Goal: Navigation & Orientation: Find specific page/section

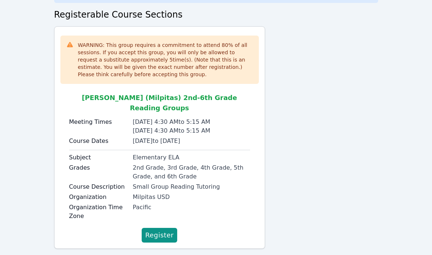
scroll to position [60, 0]
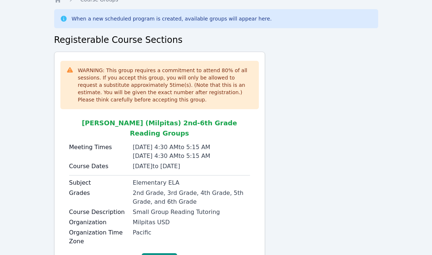
scroll to position [60, 0]
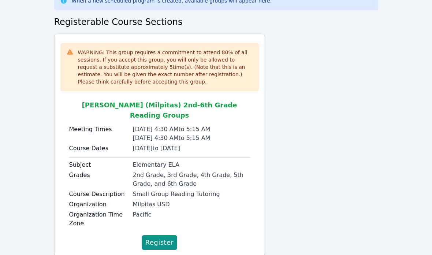
scroll to position [60, 0]
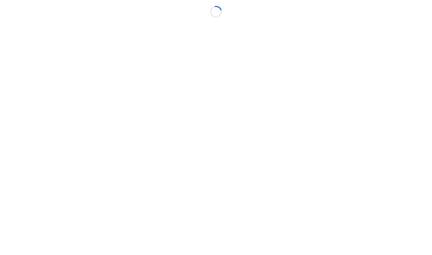
scroll to position [29, 0]
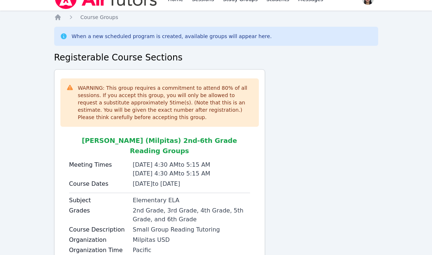
scroll to position [60, 0]
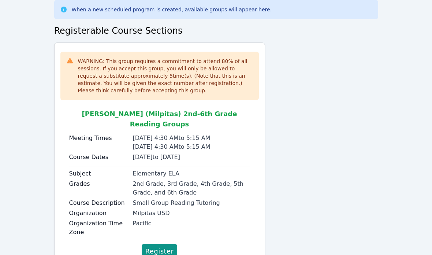
scroll to position [60, 0]
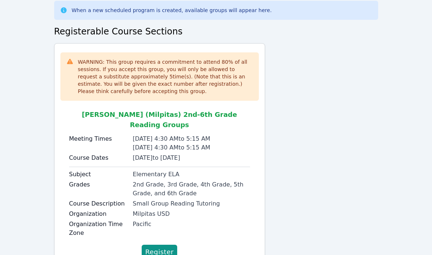
scroll to position [60, 0]
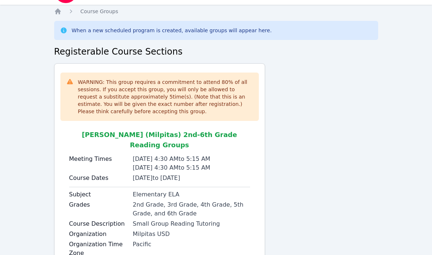
scroll to position [60, 0]
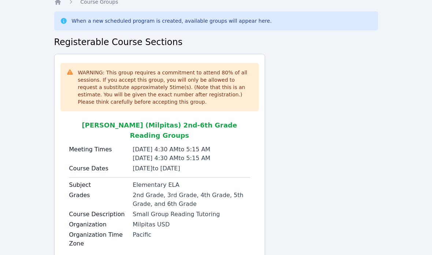
scroll to position [60, 0]
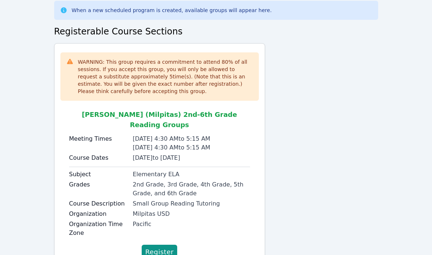
scroll to position [60, 0]
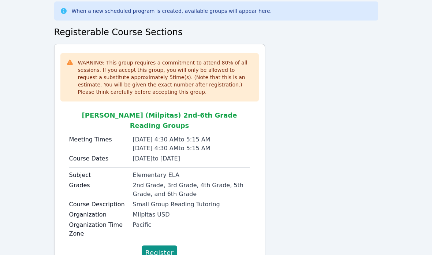
scroll to position [60, 0]
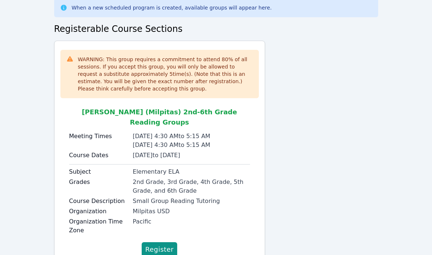
scroll to position [60, 0]
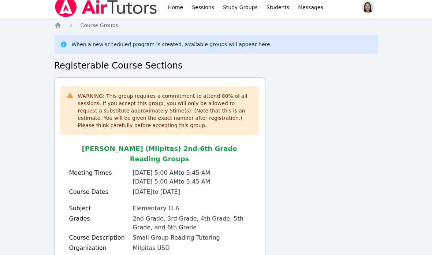
scroll to position [1, 0]
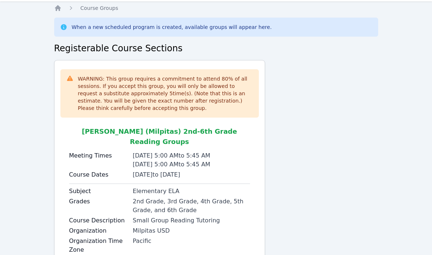
scroll to position [20, 0]
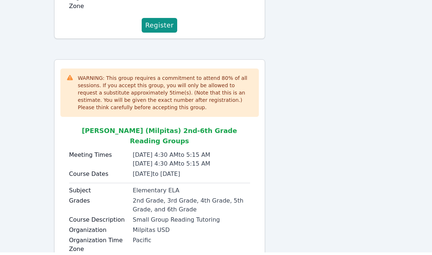
scroll to position [292, 0]
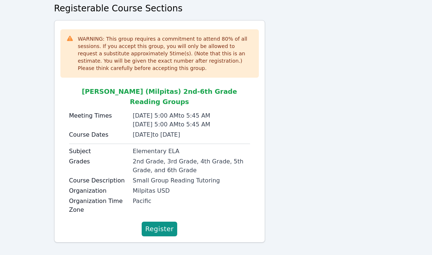
scroll to position [41, 0]
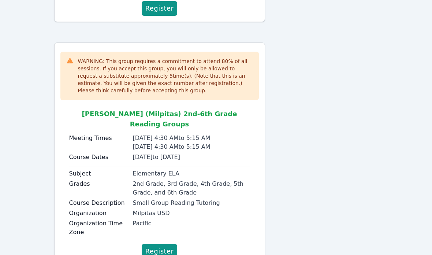
scroll to position [292, 0]
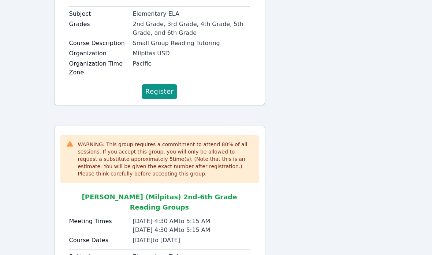
scroll to position [177, 0]
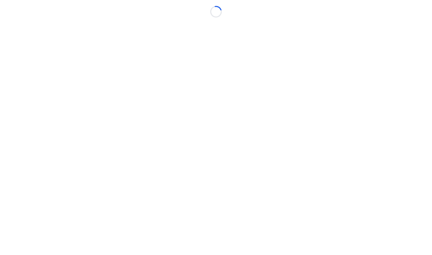
scroll to position [29, 0]
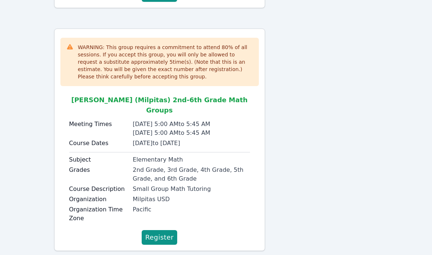
scroll to position [288, 0]
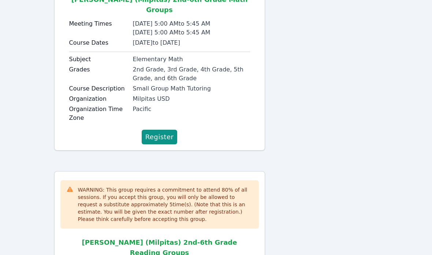
scroll to position [384, 0]
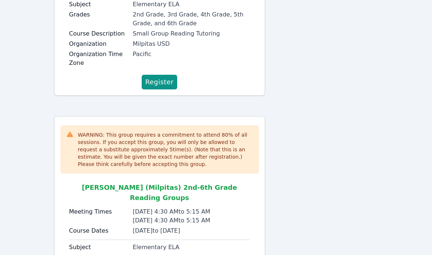
scroll to position [184, 0]
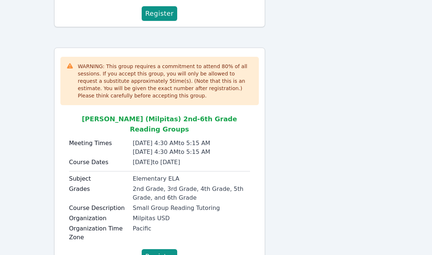
scroll to position [292, 0]
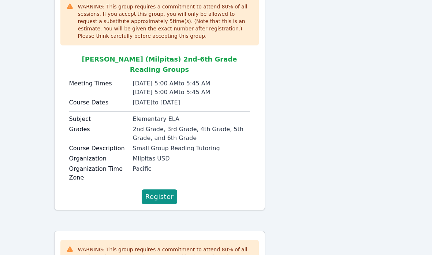
scroll to position [77, 0]
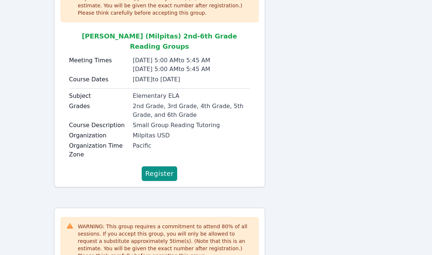
scroll to position [87, 0]
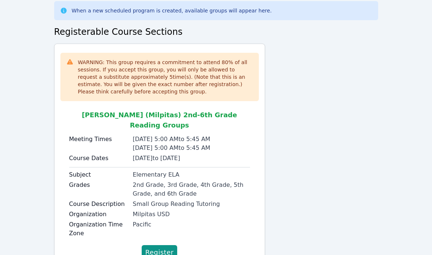
scroll to position [24, 0]
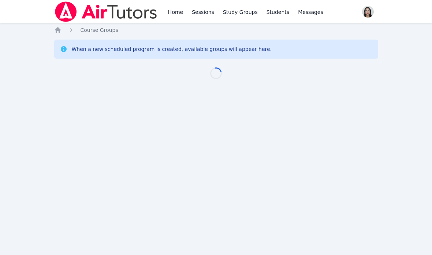
scroll to position [24, 0]
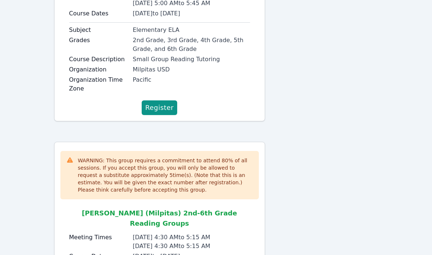
scroll to position [170, 0]
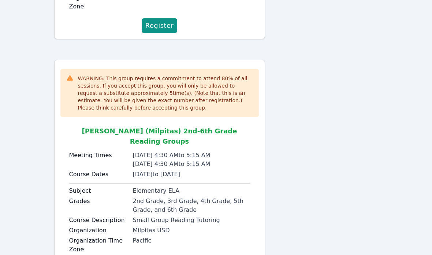
scroll to position [292, 0]
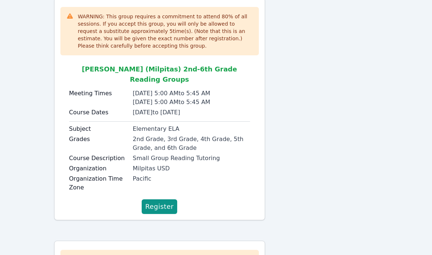
scroll to position [66, 0]
